Goal: Information Seeking & Learning: Check status

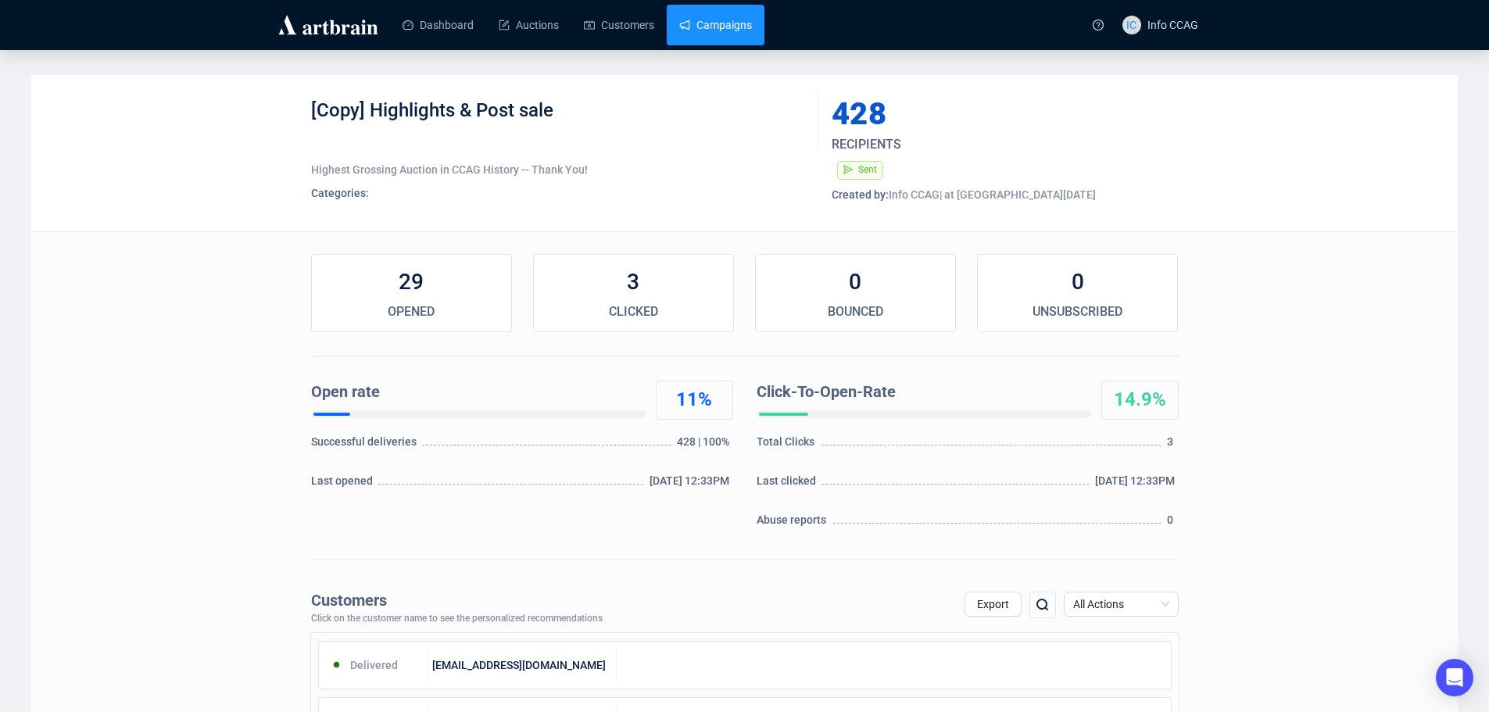
click at [701, 23] on link "Campaigns" at bounding box center [715, 25] width 73 height 41
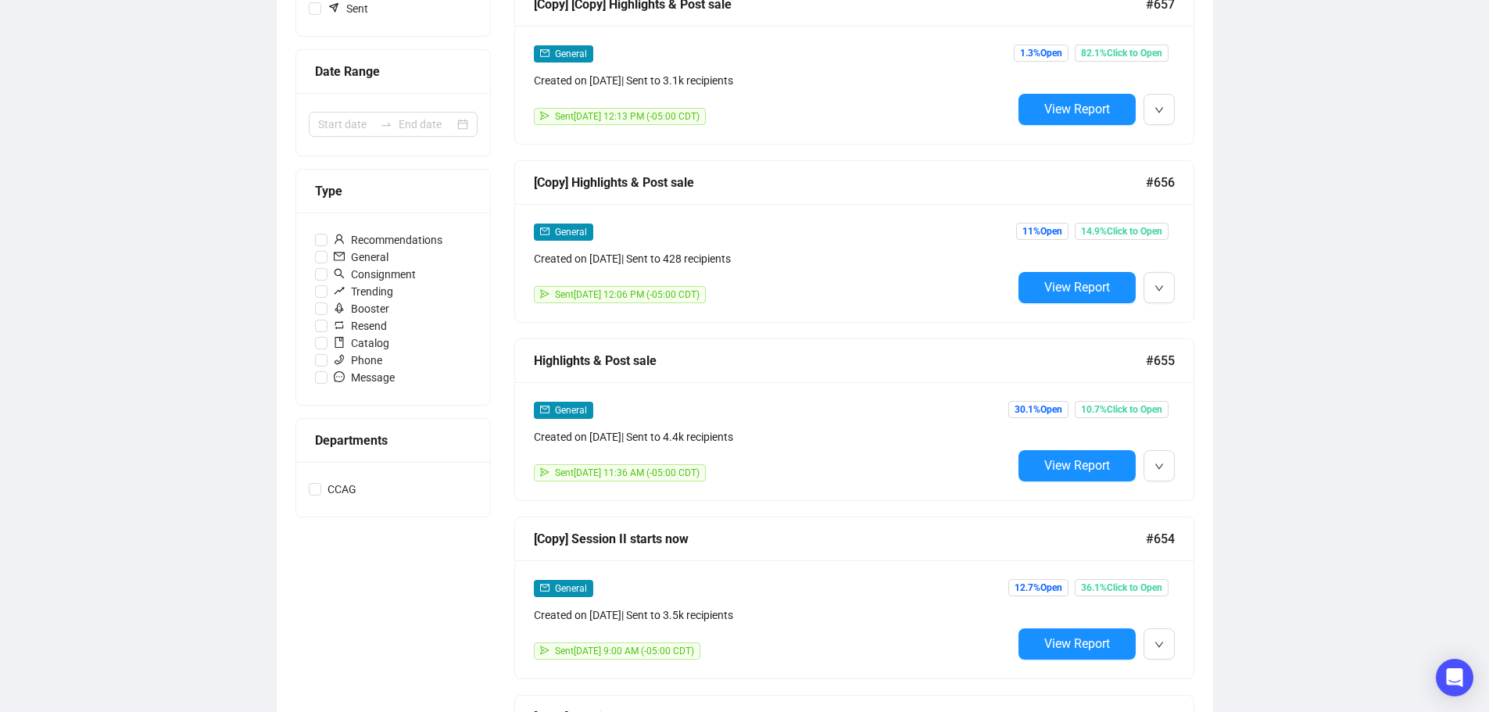
scroll to position [313, 0]
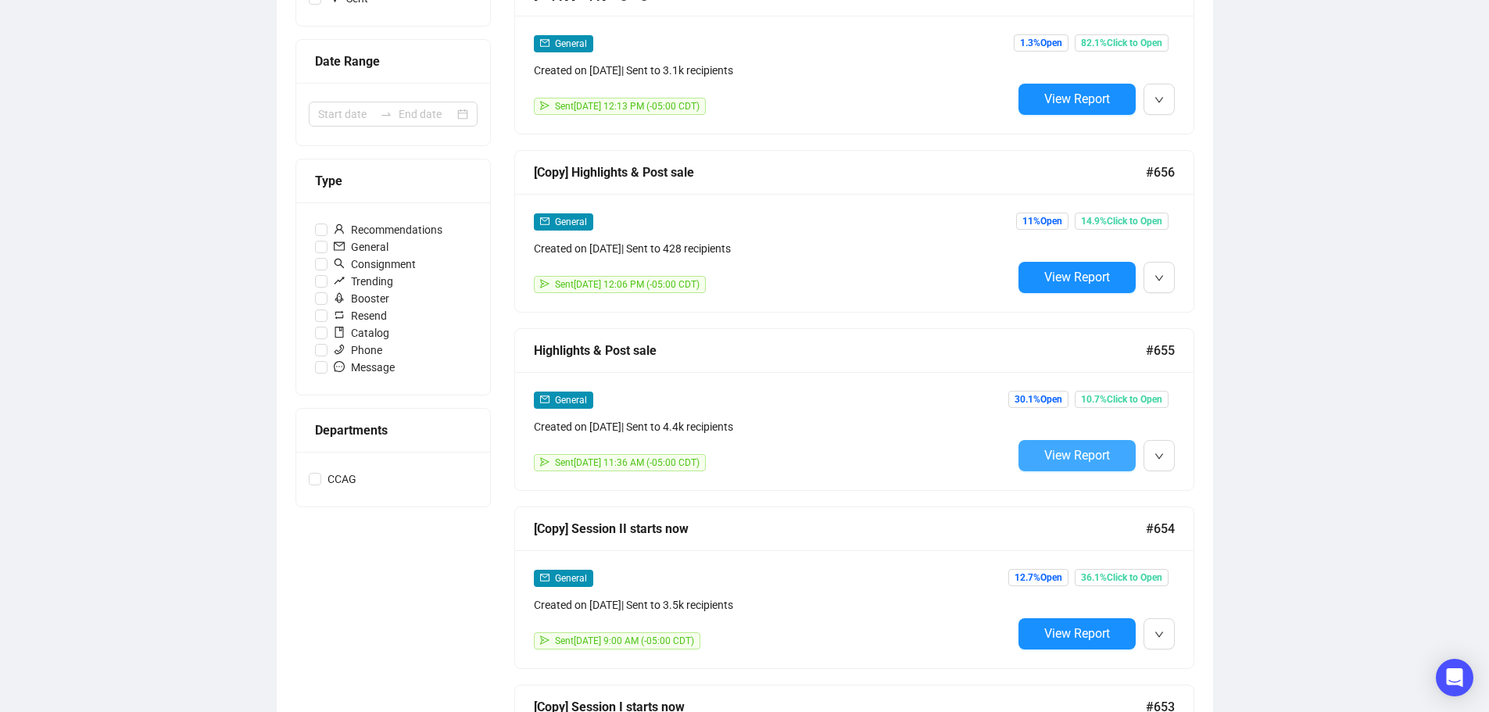
click at [1073, 448] on span "View Report" at bounding box center [1077, 455] width 66 height 15
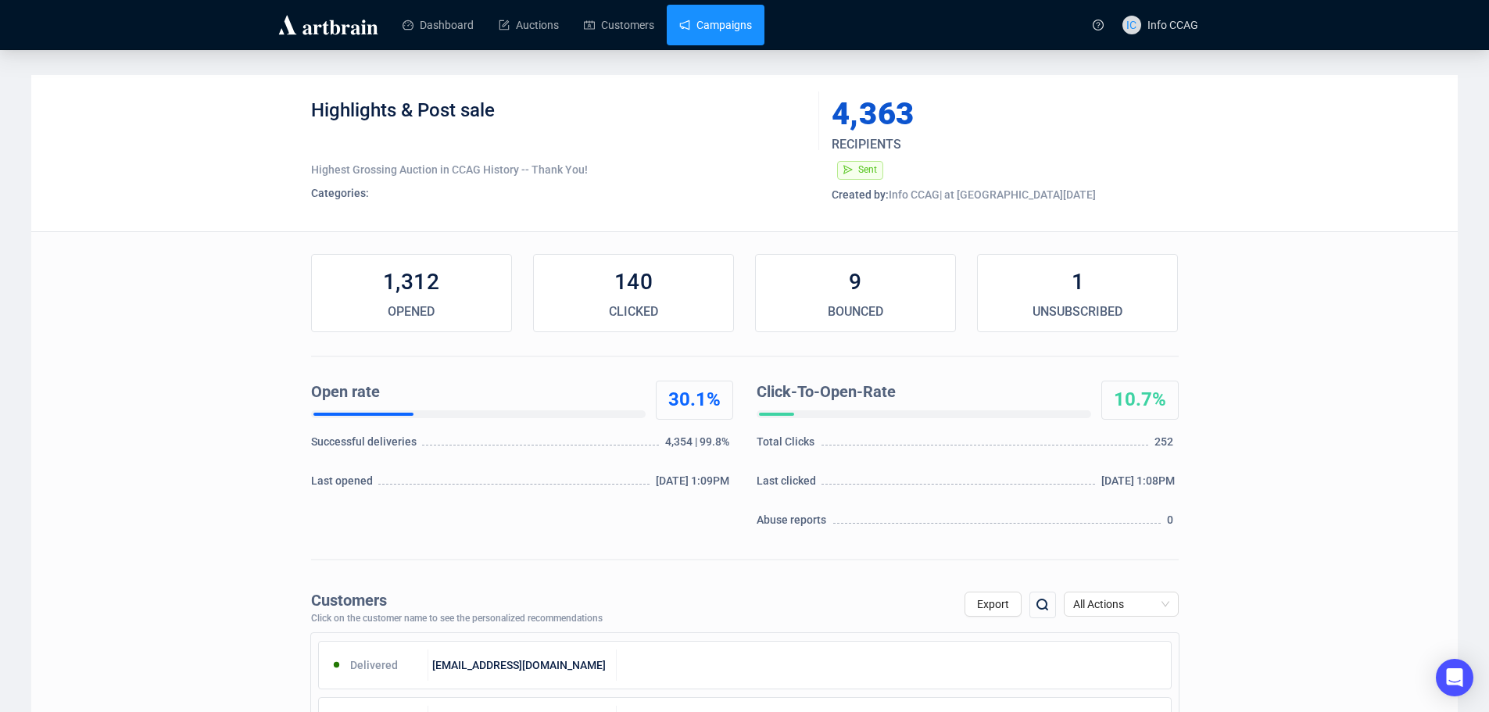
click at [689, 20] on link "Campaigns" at bounding box center [715, 25] width 73 height 41
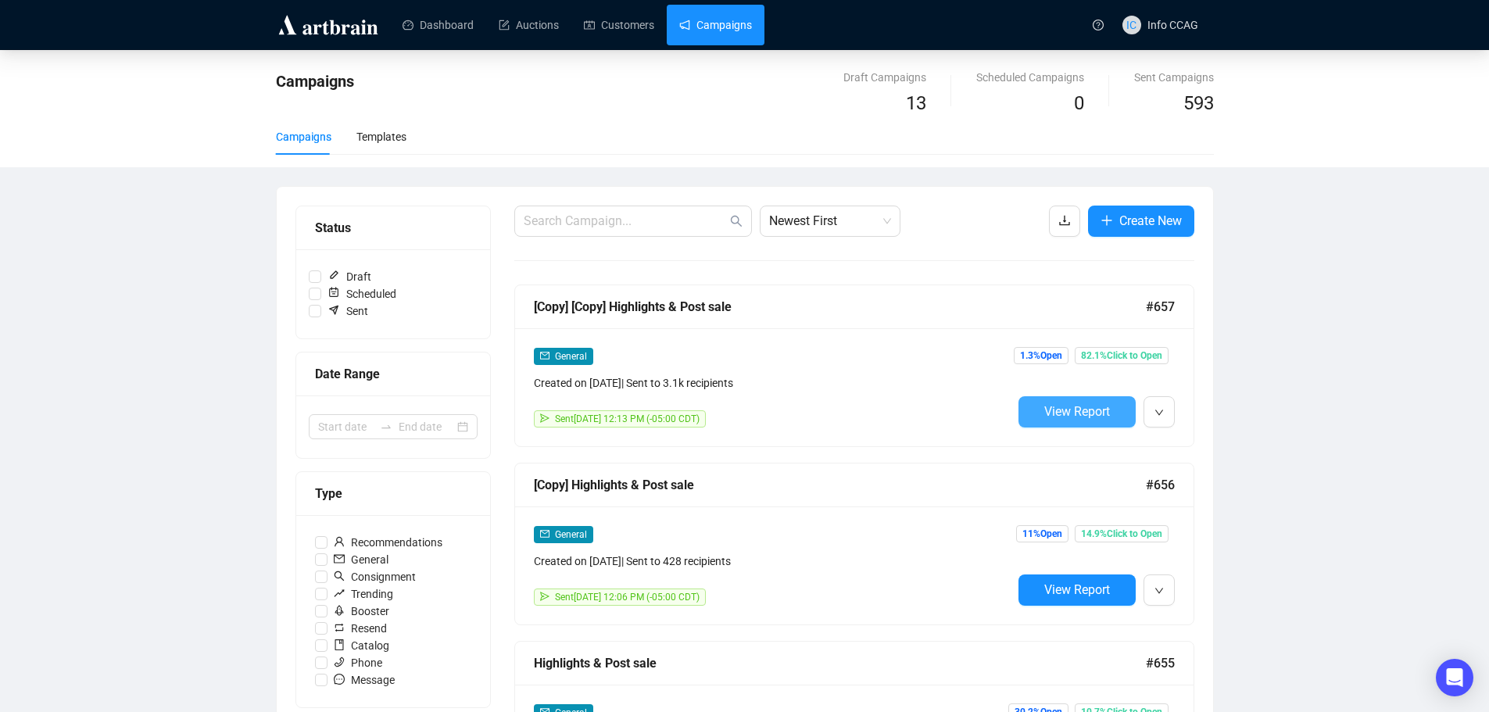
click at [1048, 405] on span "View Report" at bounding box center [1077, 411] width 66 height 15
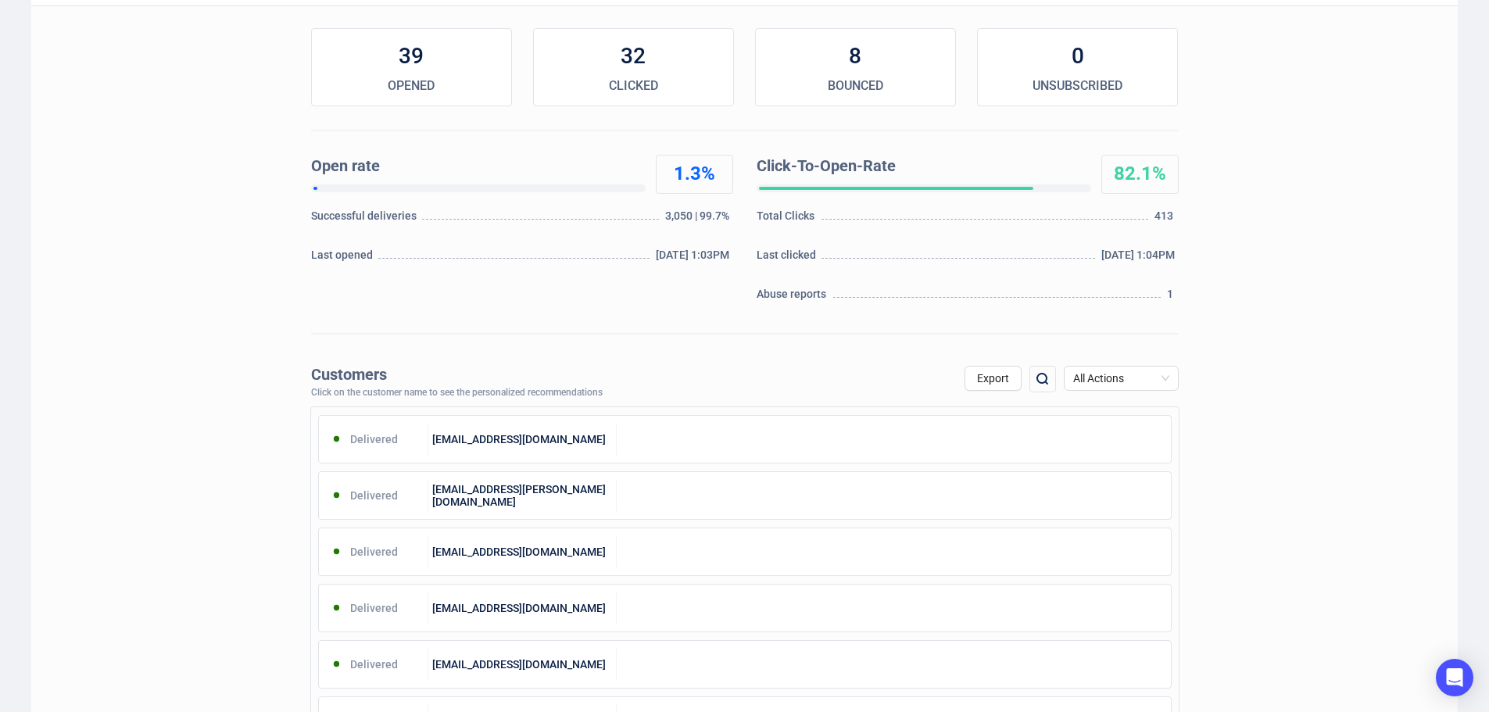
scroll to position [234, 0]
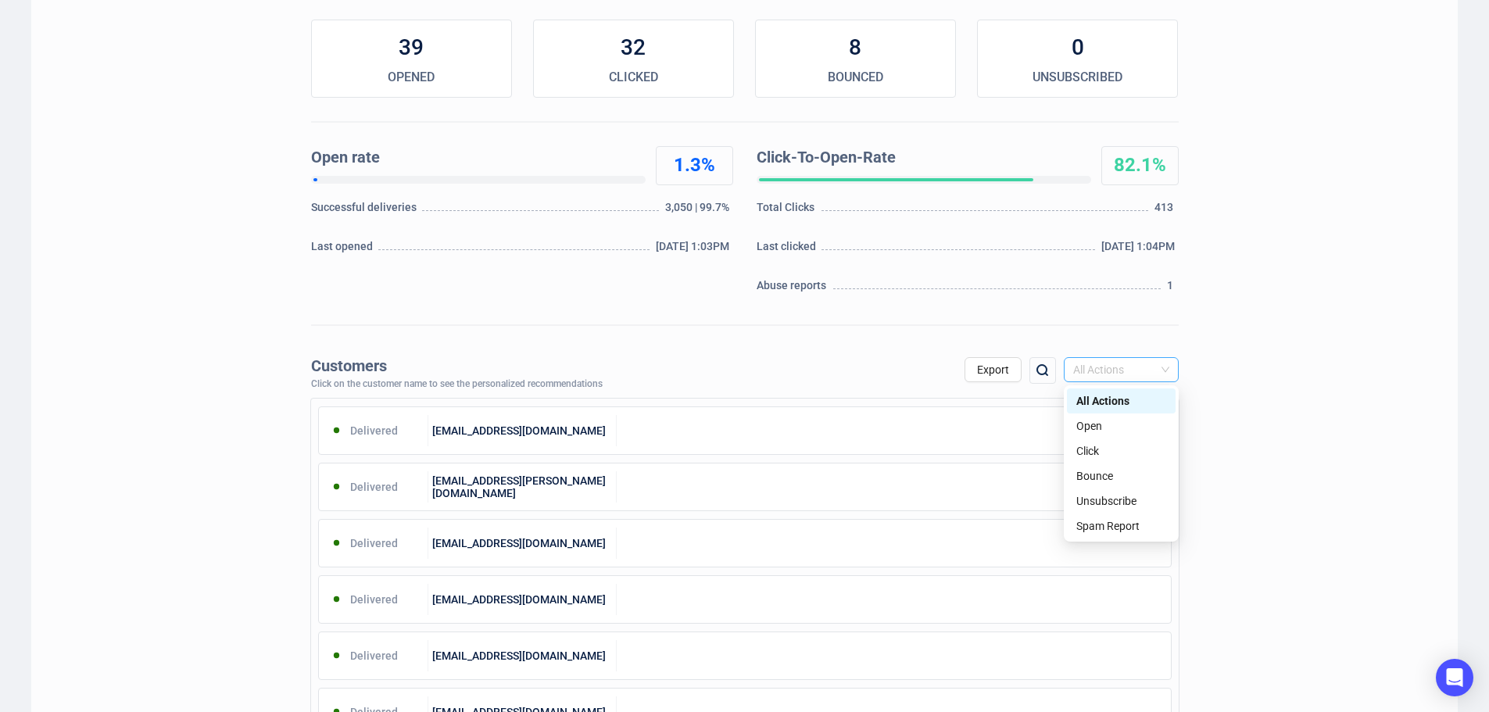
click at [1163, 363] on span "All Actions" at bounding box center [1121, 369] width 96 height 23
click at [1111, 521] on div "Spam Report" at bounding box center [1121, 525] width 90 height 17
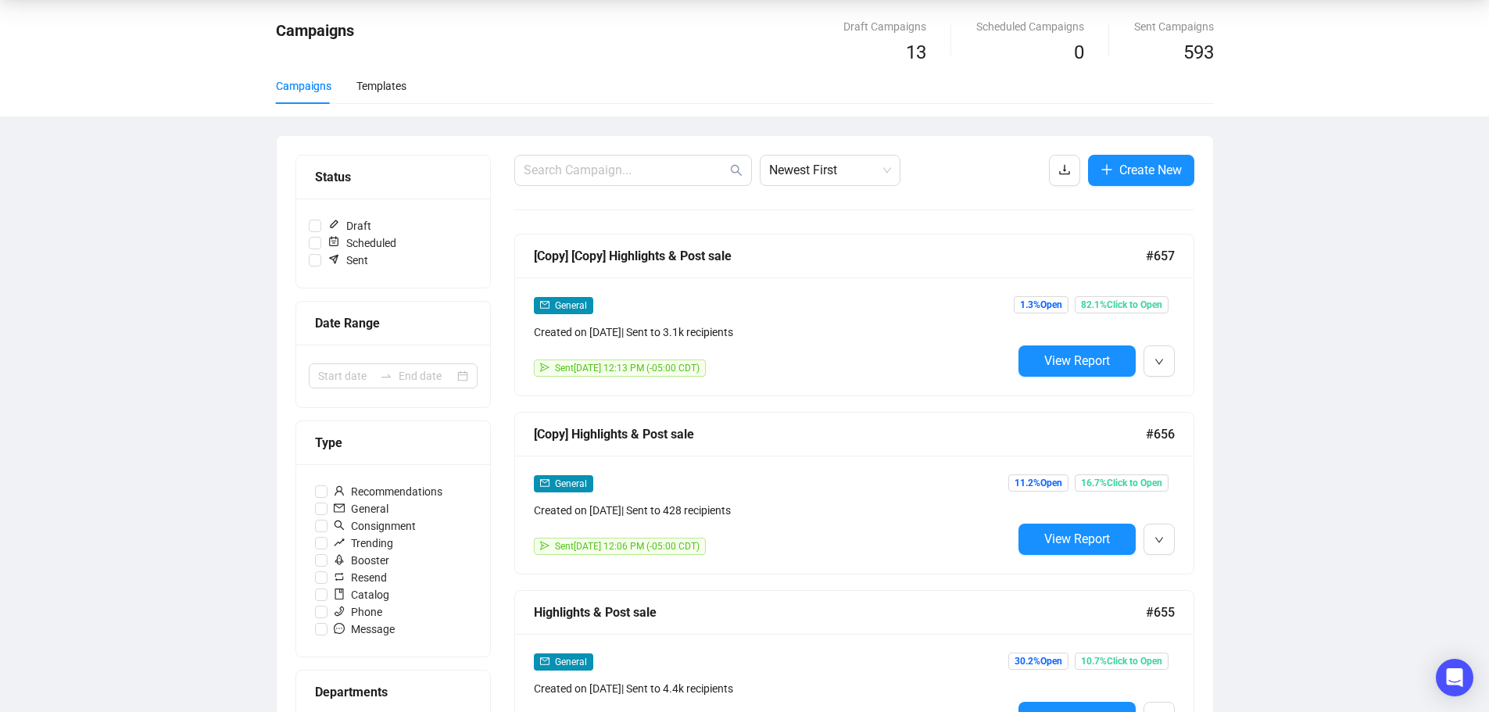
scroll to position [78, 0]
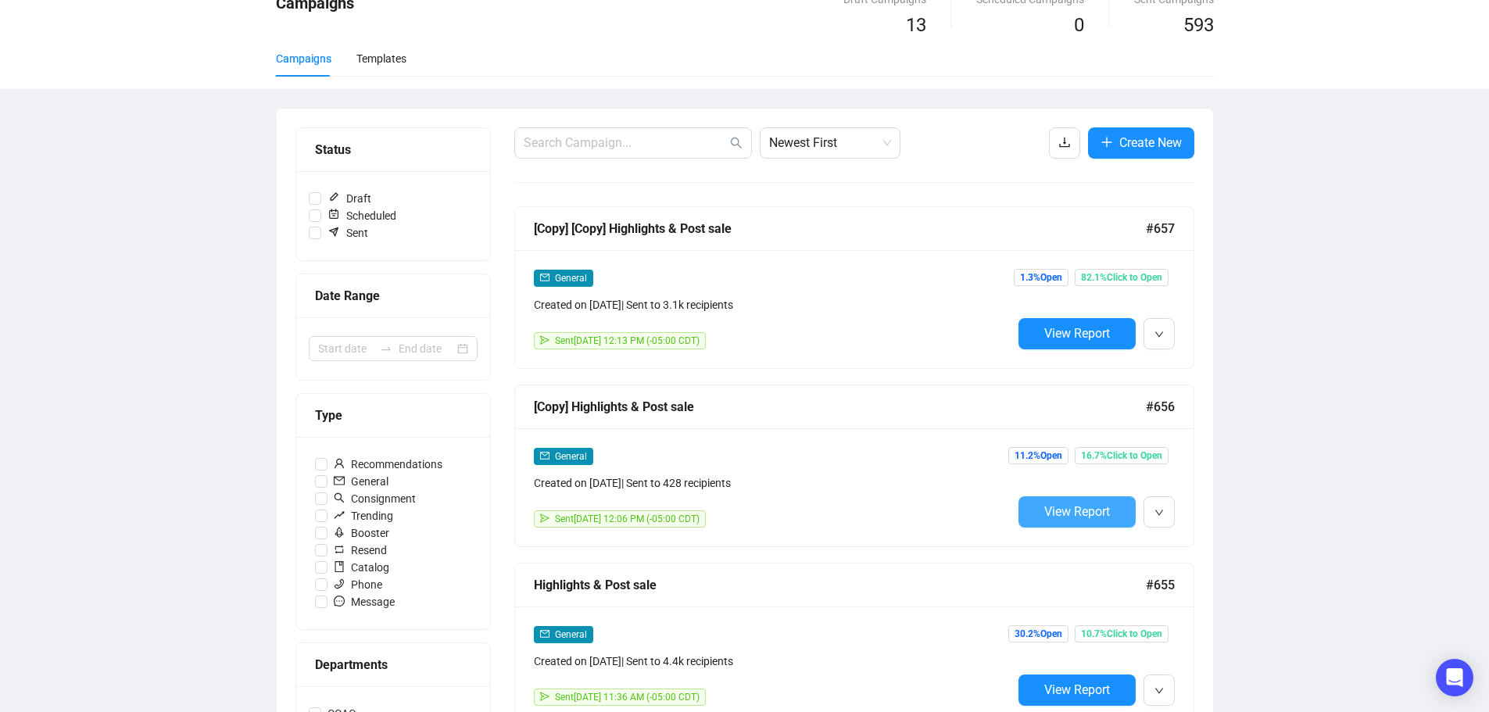
click at [1096, 517] on span "View Report" at bounding box center [1077, 511] width 66 height 15
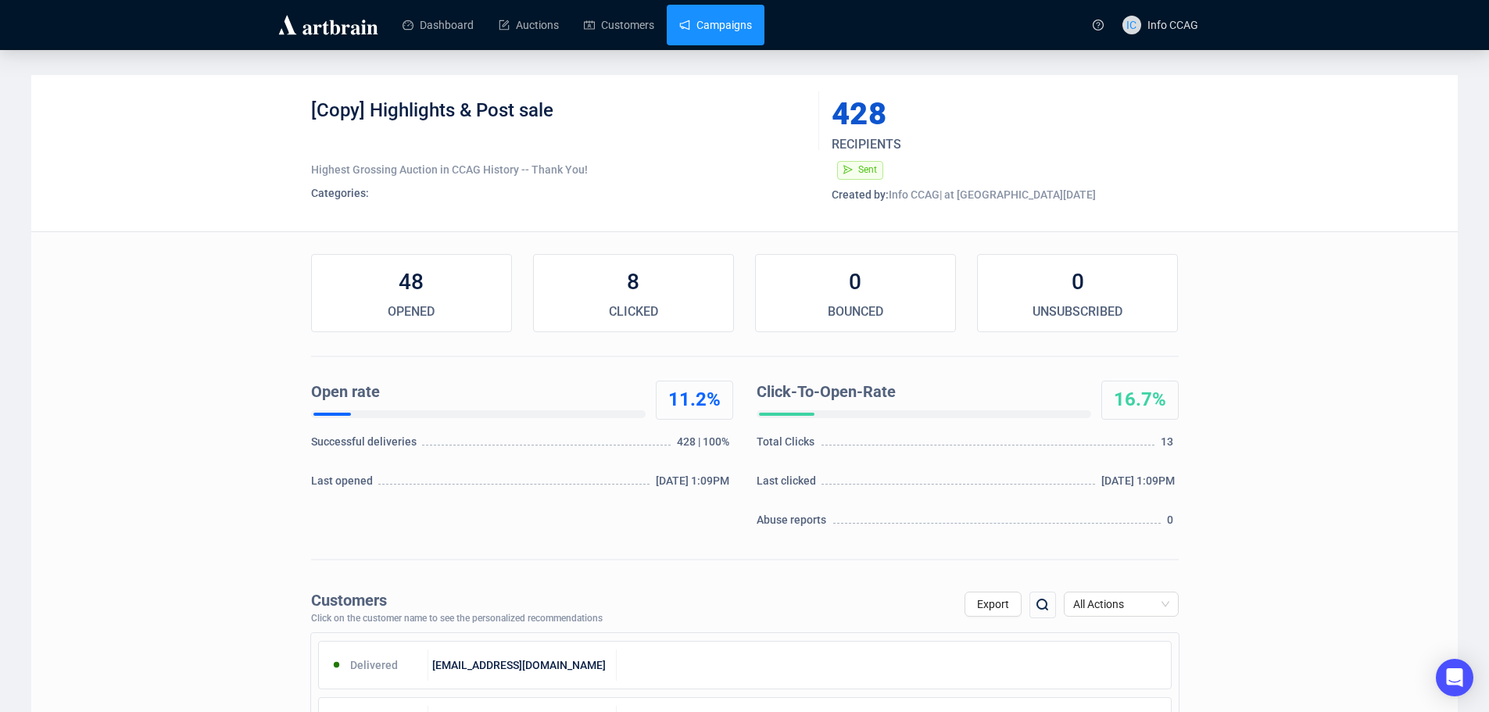
click at [703, 24] on link "Campaigns" at bounding box center [715, 25] width 73 height 41
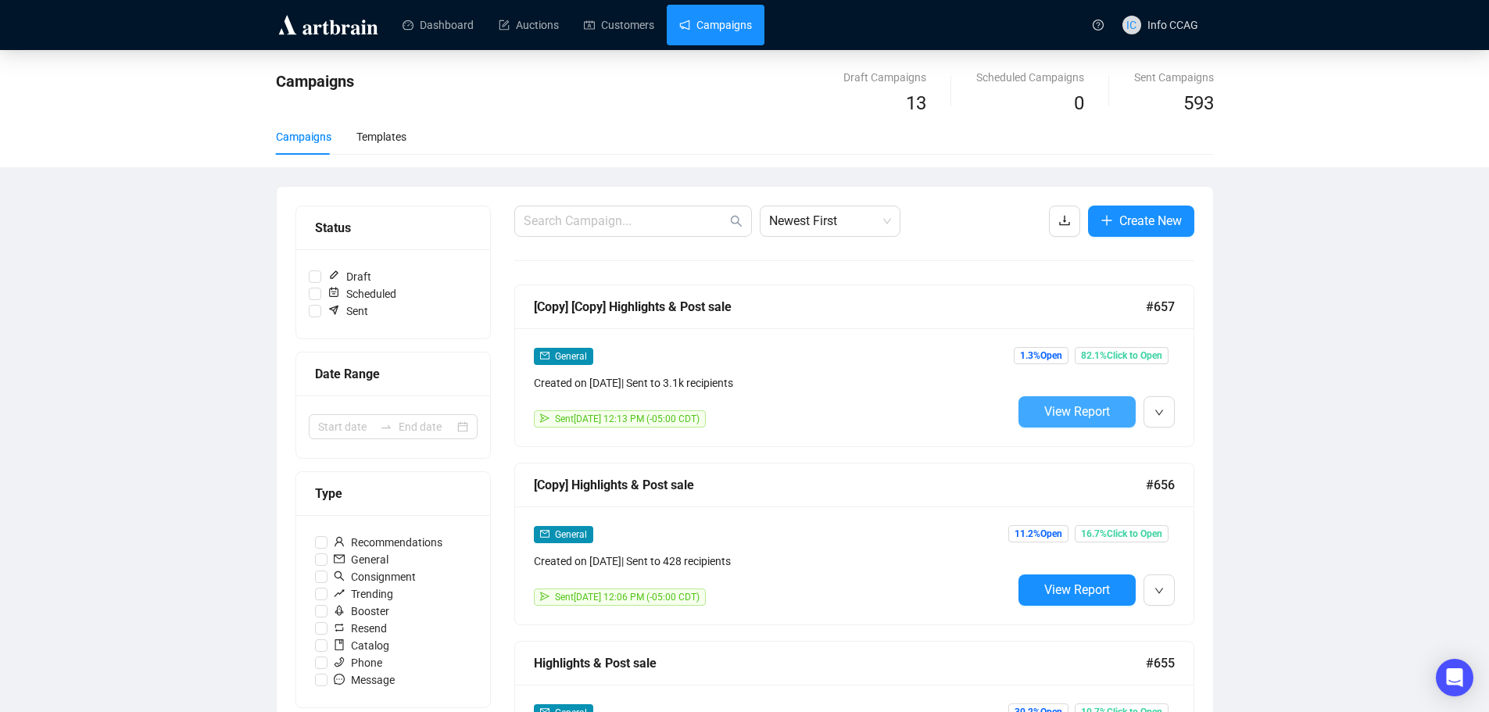
click at [1082, 404] on span "View Report" at bounding box center [1077, 411] width 66 height 15
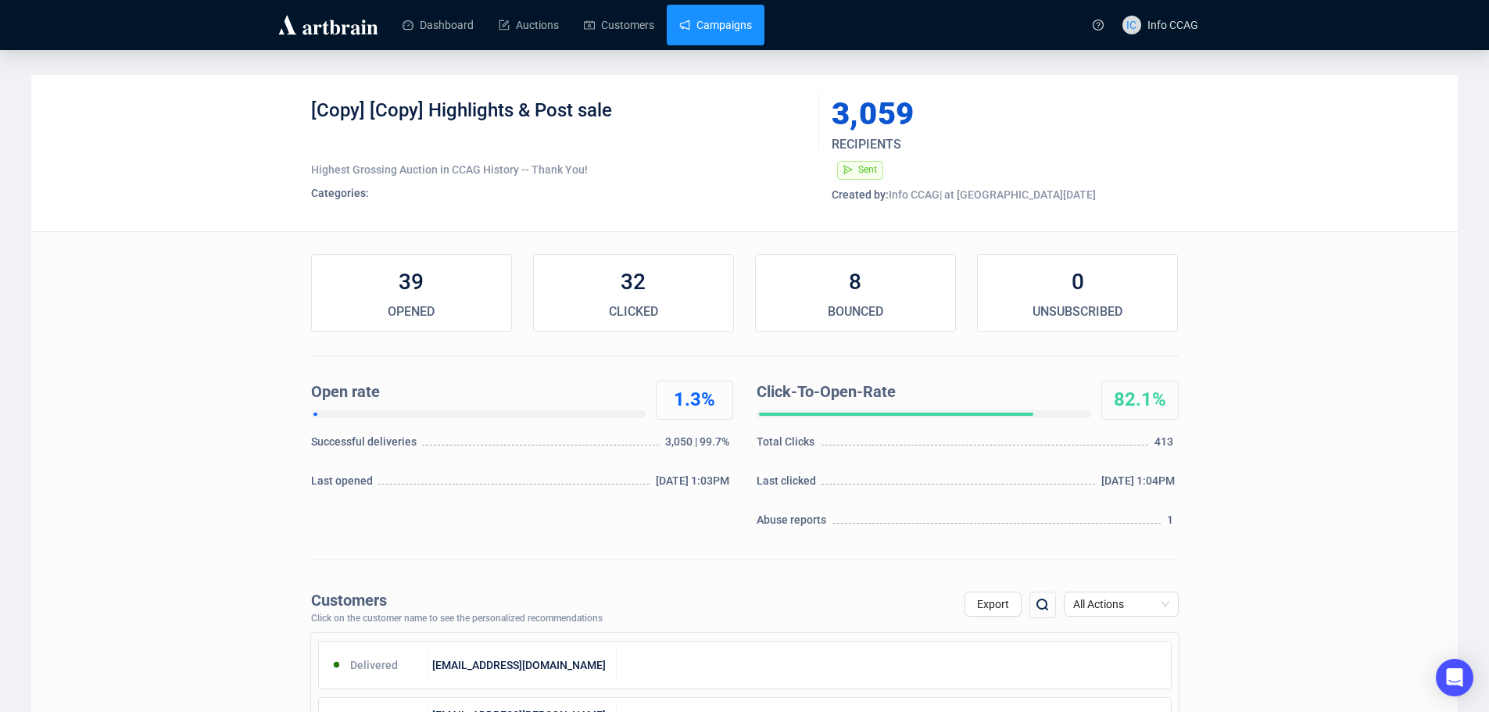
click at [680, 23] on link "Campaigns" at bounding box center [715, 25] width 73 height 41
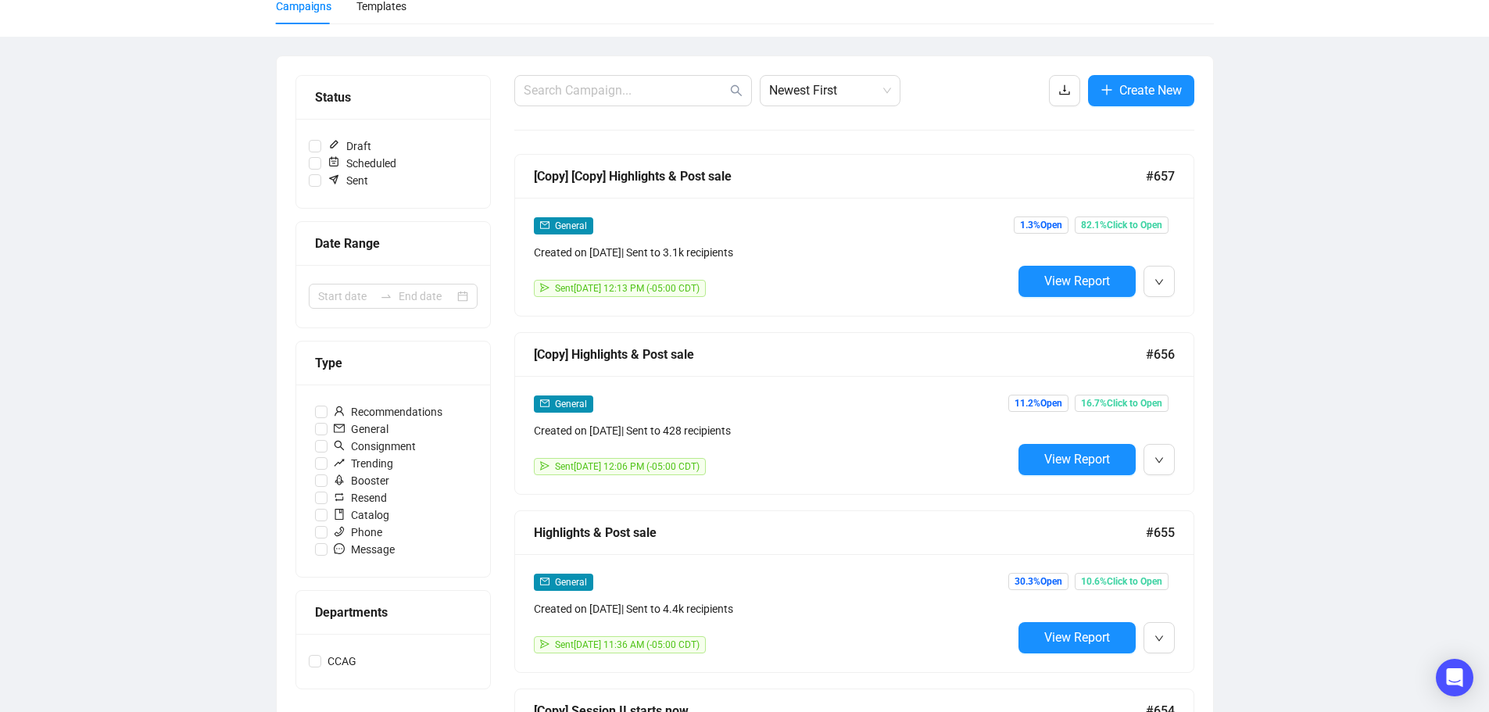
scroll to position [313, 0]
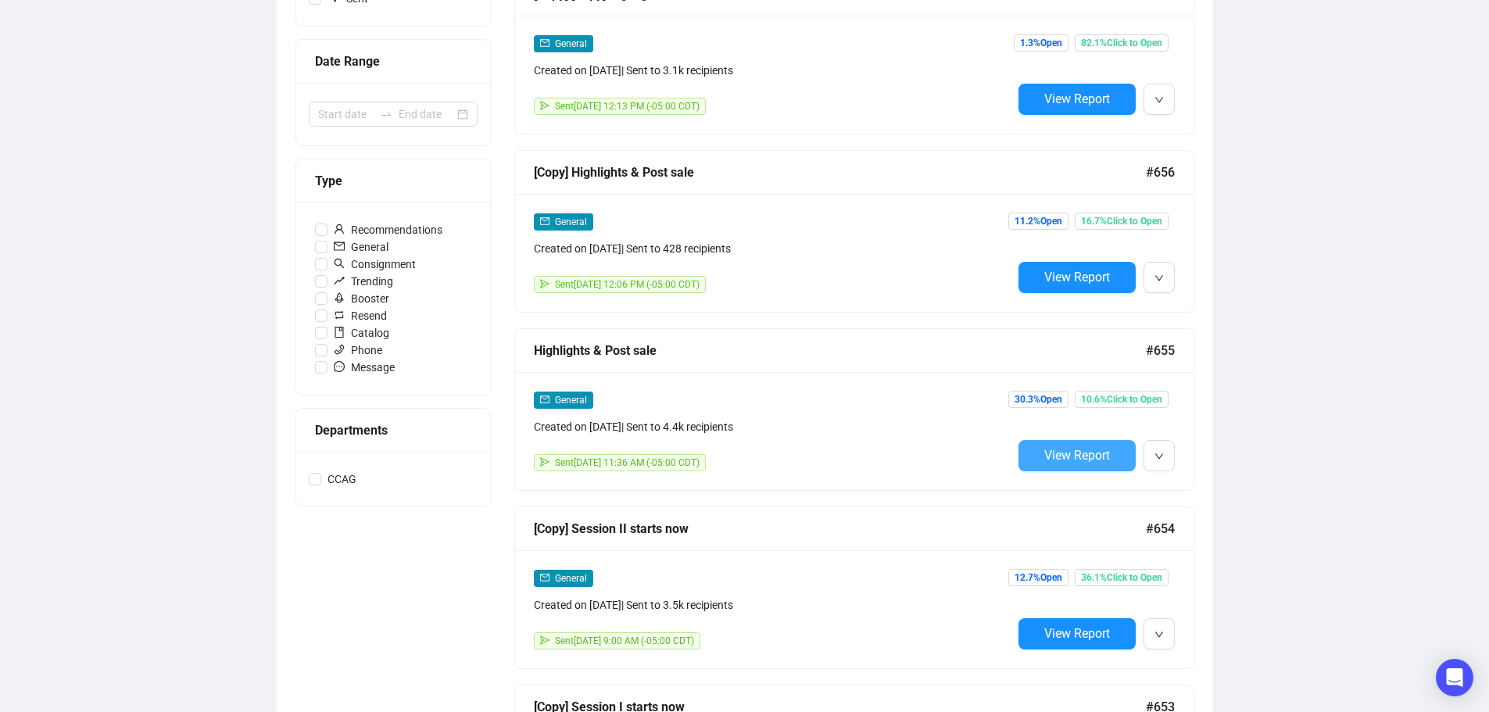
click at [1071, 464] on button "View Report" at bounding box center [1076, 455] width 117 height 31
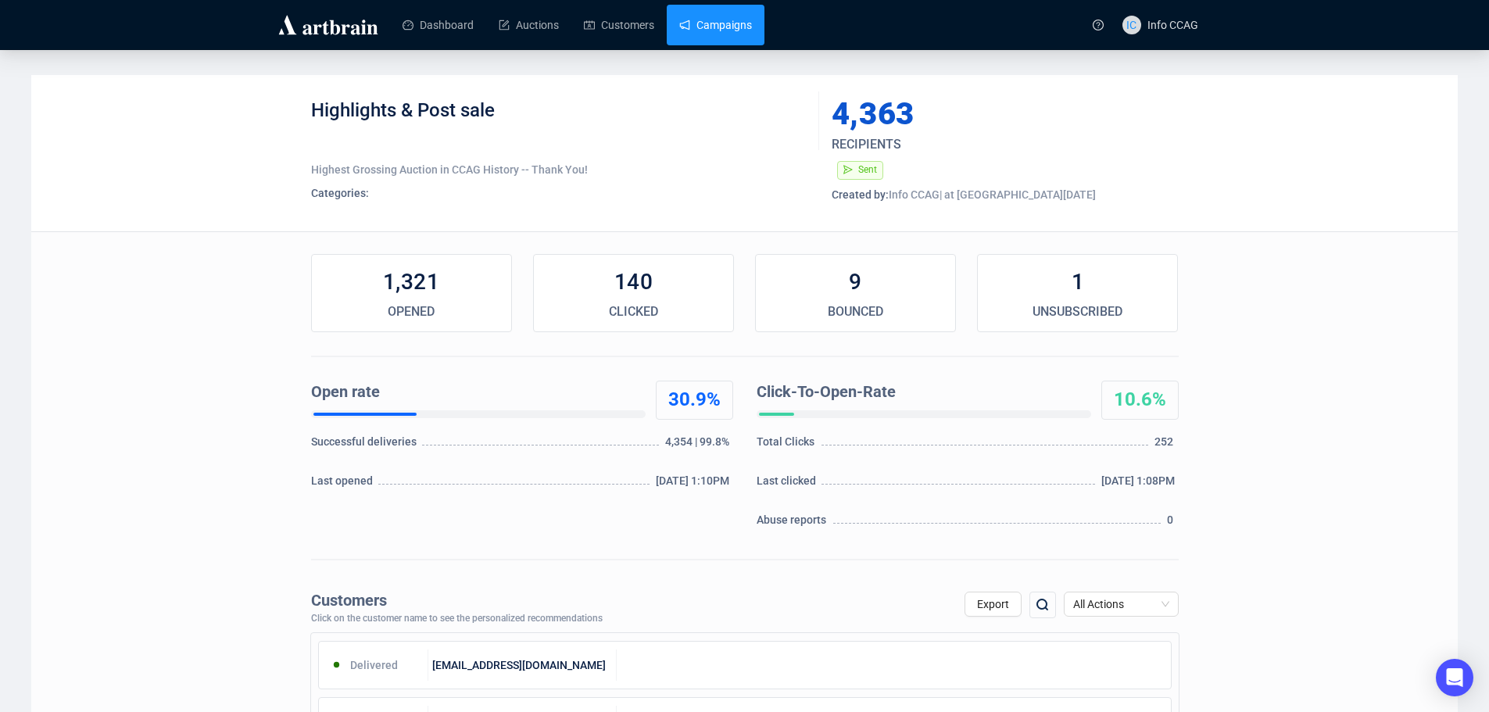
click at [719, 13] on link "Campaigns" at bounding box center [715, 25] width 73 height 41
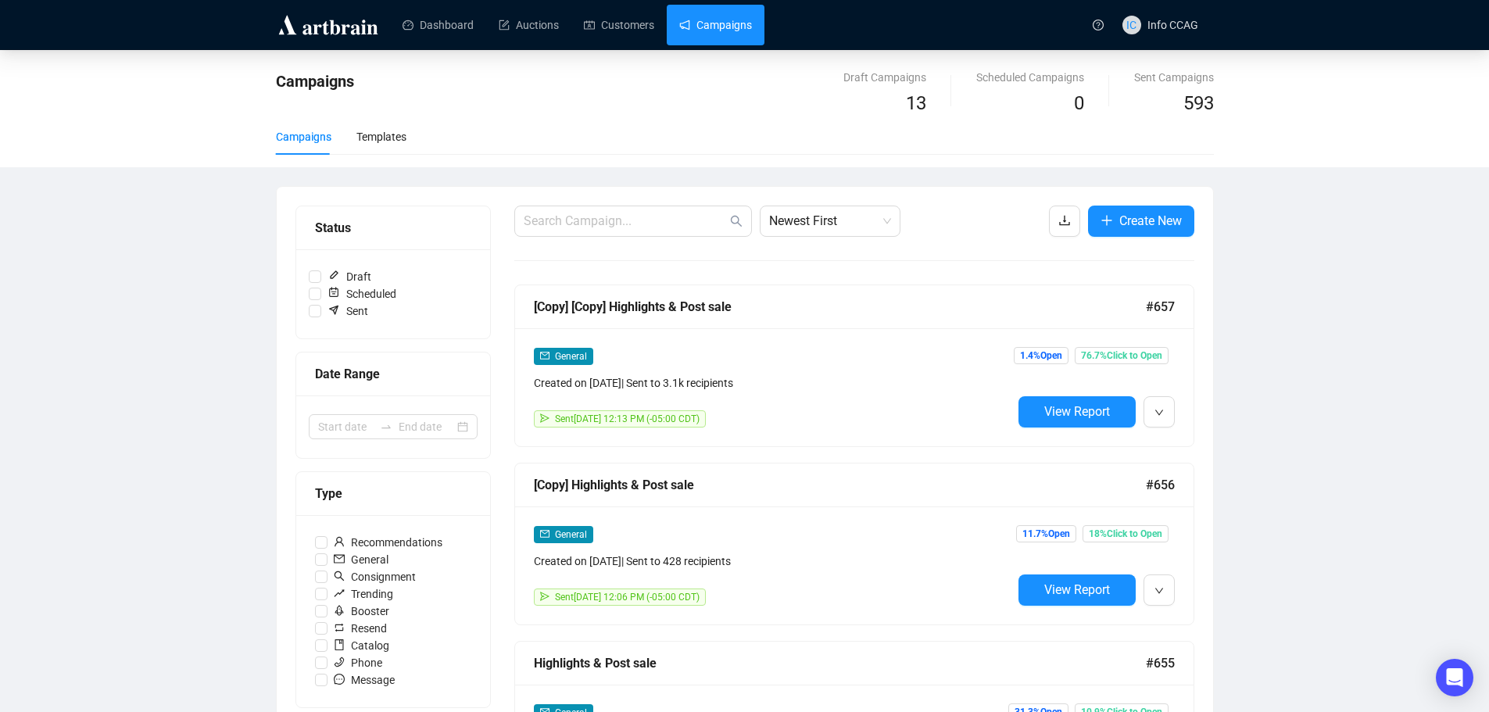
click at [1060, 392] on div "1.4% Open 76.7% Click to Open View Report" at bounding box center [1093, 387] width 163 height 80
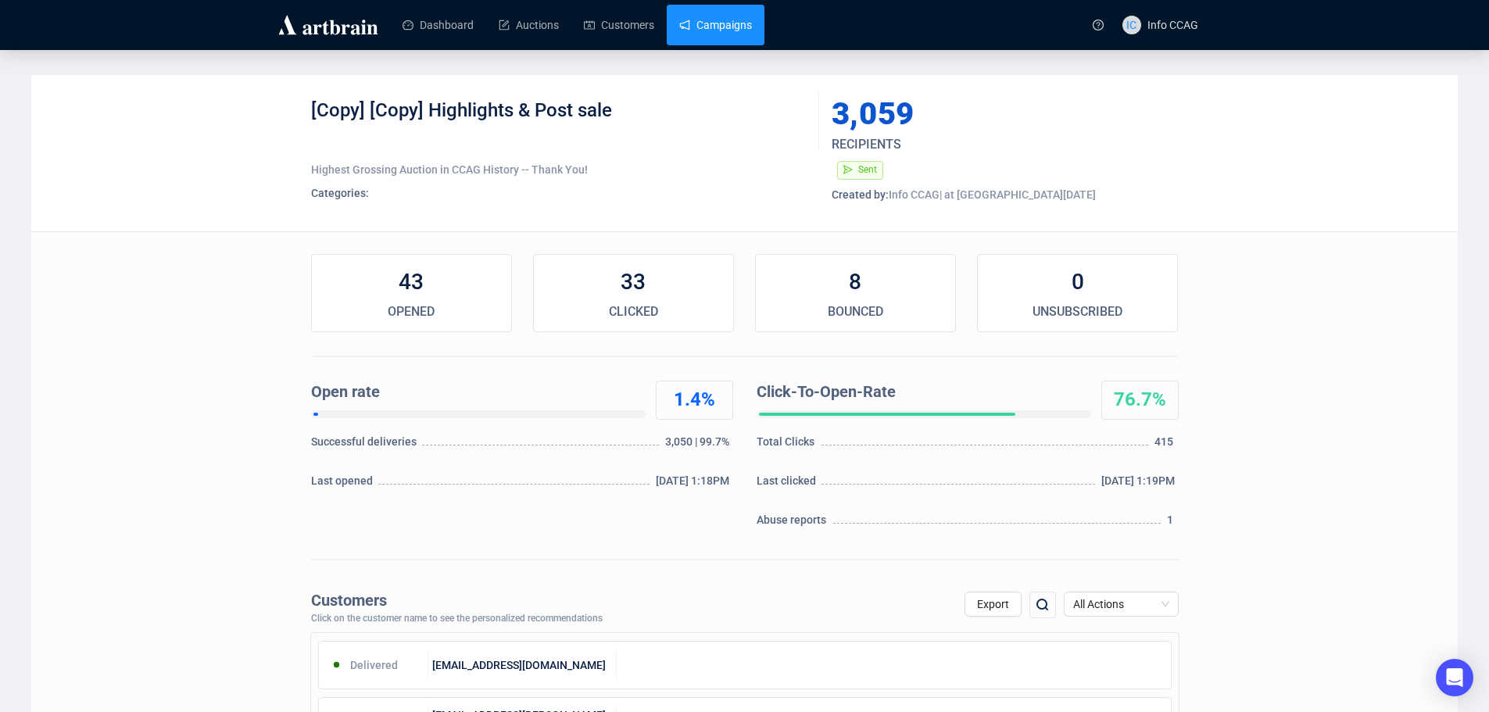
click at [700, 27] on link "Campaigns" at bounding box center [715, 25] width 73 height 41
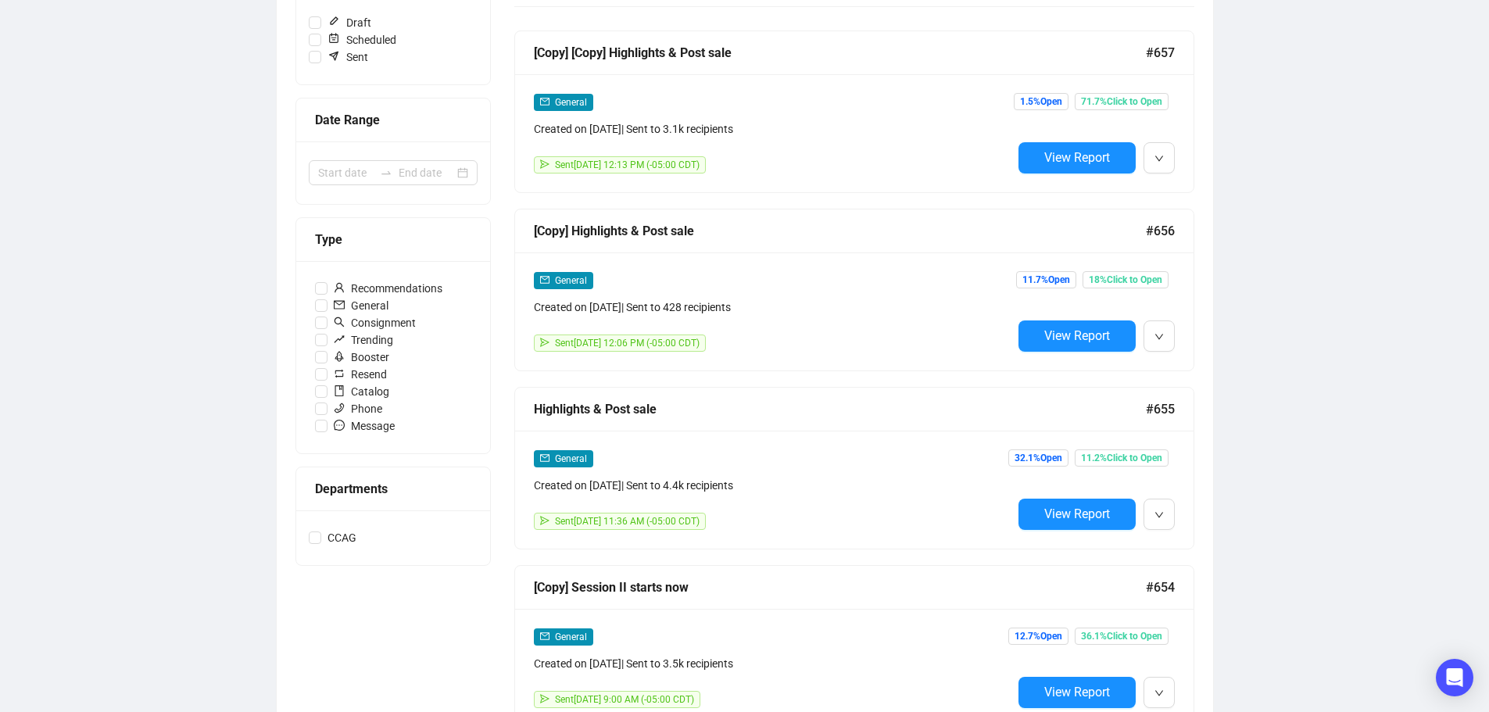
scroll to position [234, 0]
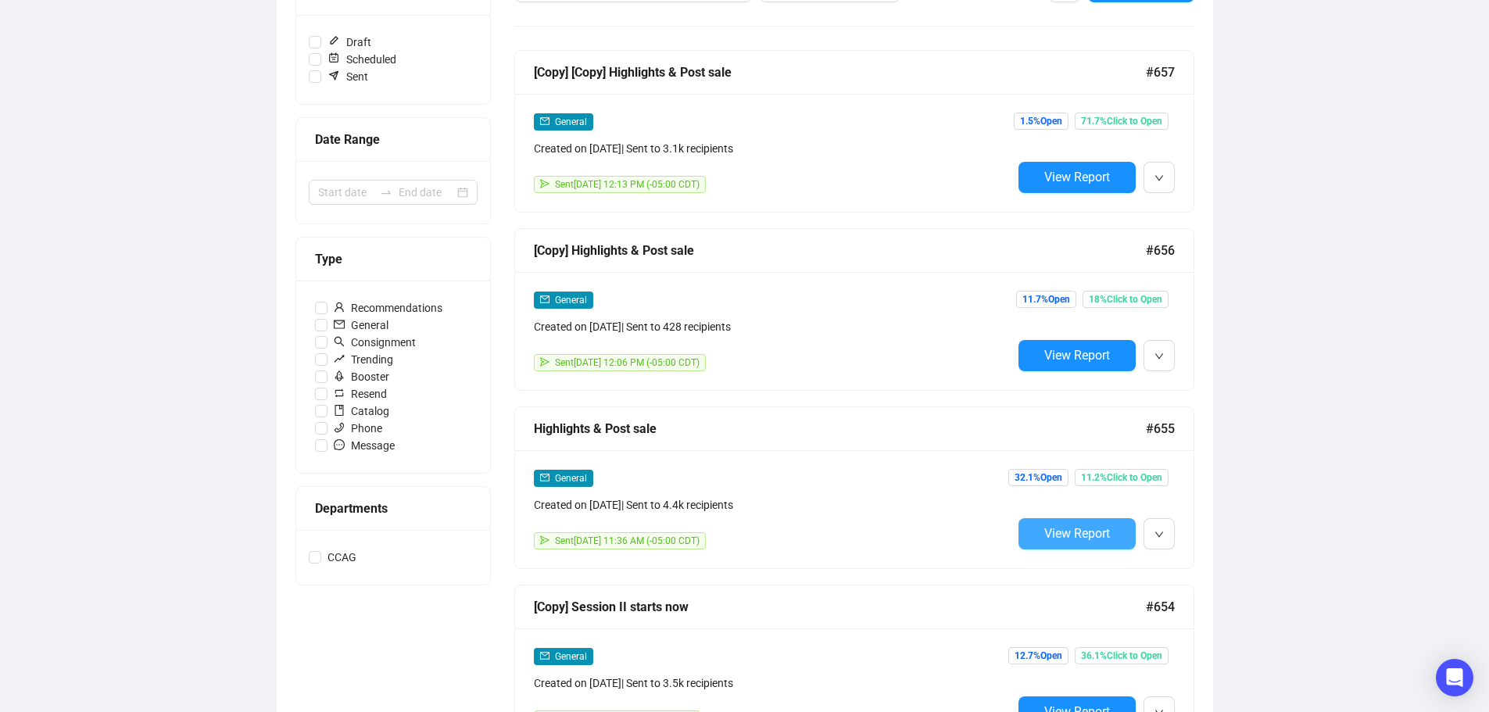
click at [1090, 526] on span "View Report" at bounding box center [1077, 533] width 66 height 15
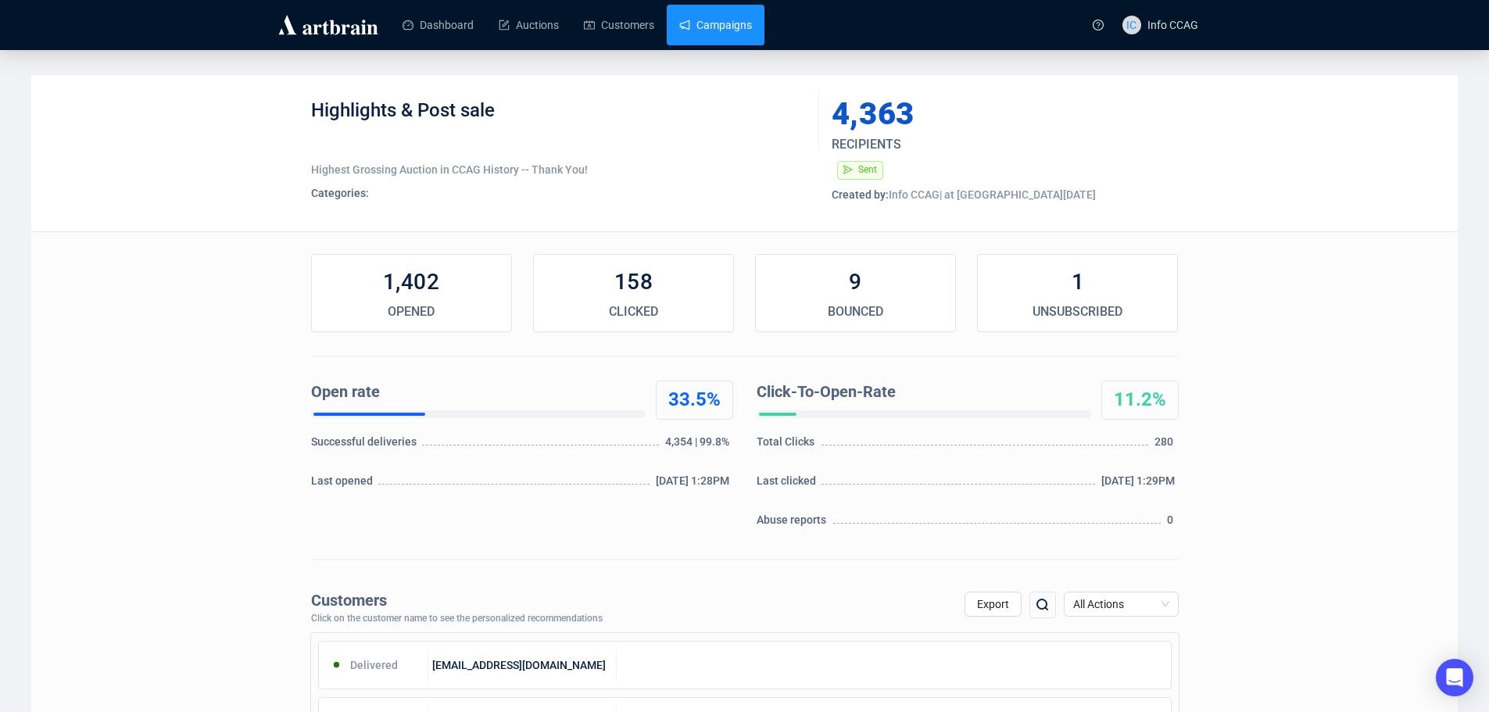
click at [710, 38] on link "Campaigns" at bounding box center [715, 25] width 73 height 41
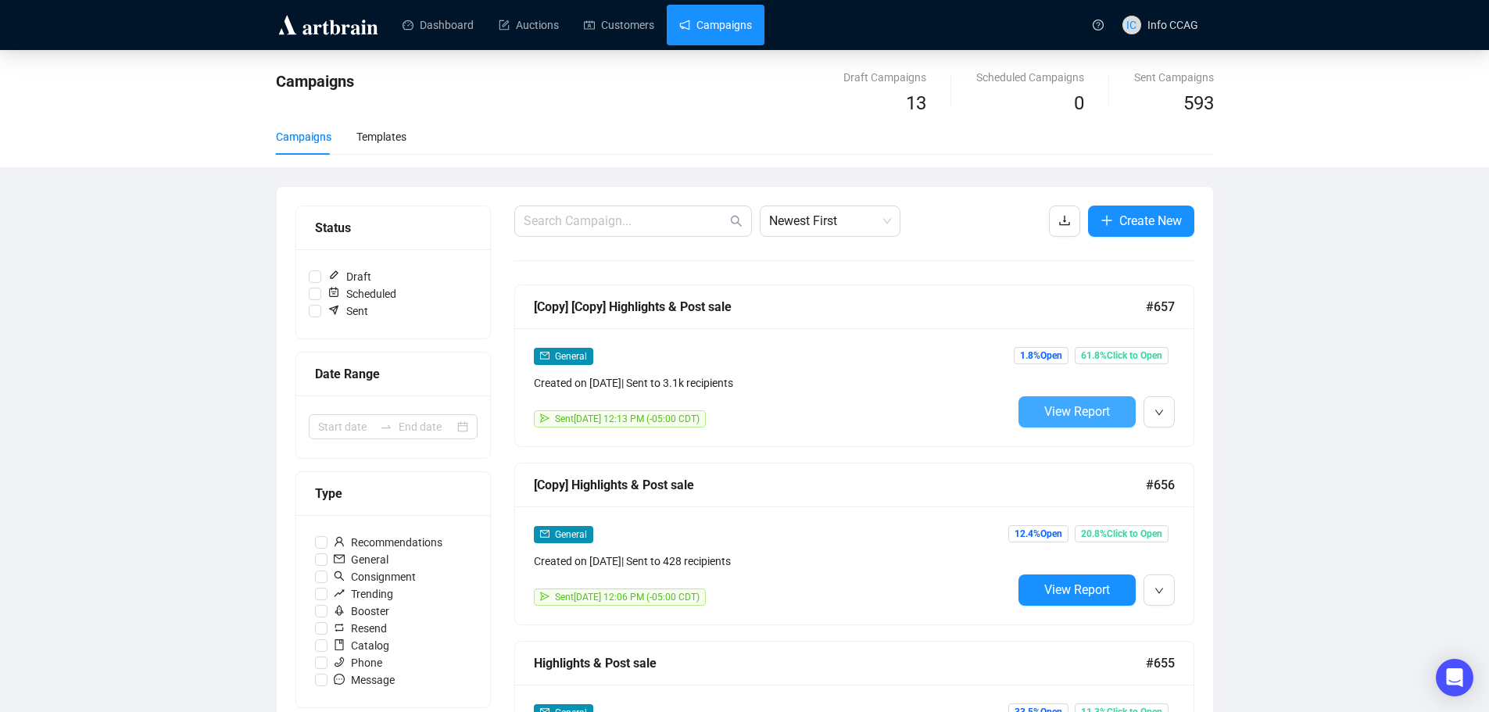
click at [1058, 398] on button "View Report" at bounding box center [1076, 411] width 117 height 31
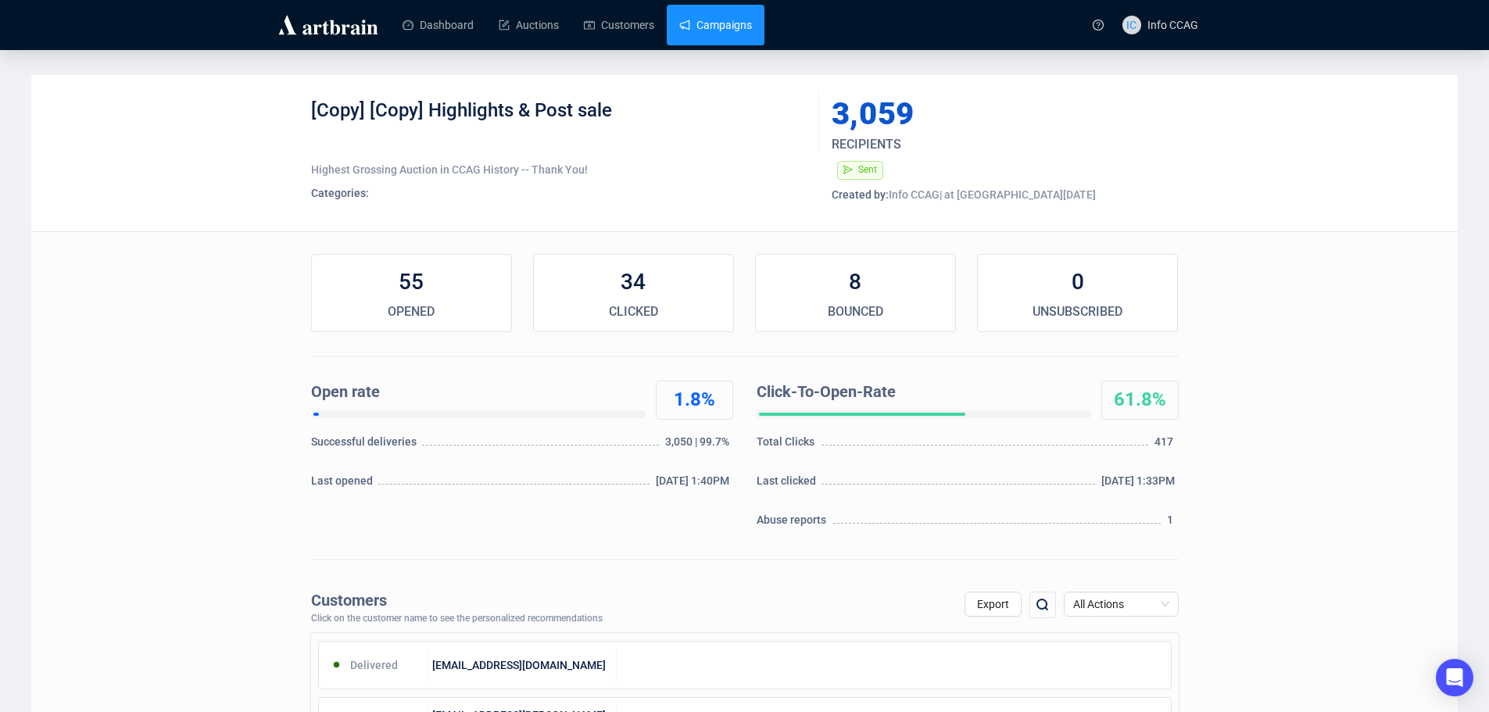
click at [689, 13] on link "Campaigns" at bounding box center [715, 25] width 73 height 41
